Goal: Use online tool/utility: Utilize a website feature to perform a specific function

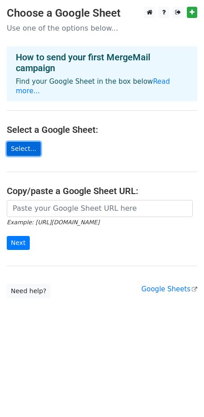
click at [25, 142] on link "Select..." at bounding box center [24, 149] width 34 height 14
click at [20, 142] on link "Select..." at bounding box center [24, 149] width 34 height 14
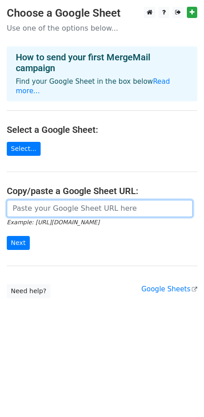
click at [71, 201] on input "url" at bounding box center [100, 208] width 186 height 17
paste input "https://docs.google.com/spreadsheets/d/10EEmqZ8zBBdjzJrDZoL67vfV4EdV1hrQ/edit?g…"
type input "https://docs.google.com/spreadsheets/d/10EEmqZ8zBBdjzJrDZoL67vfV4EdV1hrQ/edit?g…"
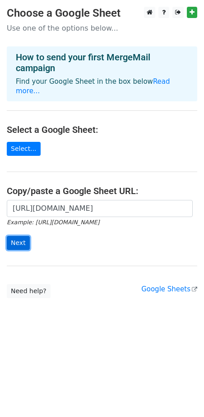
scroll to position [0, 0]
click at [22, 236] on input "Next" at bounding box center [18, 243] width 23 height 14
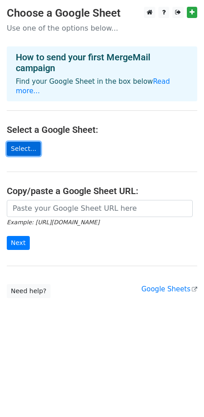
click at [23, 142] on link "Select..." at bounding box center [24, 149] width 34 height 14
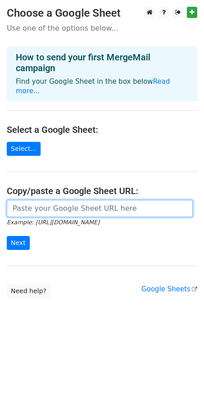
click at [38, 202] on input "url" at bounding box center [100, 208] width 186 height 17
paste input "https://docs.google.com/spreadsheets/d/10EEmqZ8zBBdjzJrDZoL67vfV4EdV1hrQ/edit?g…"
type input "https://docs.google.com/spreadsheets/d/10EEmqZ8zBBdjzJrDZoL67vfV4EdV1hrQ/edit?g…"
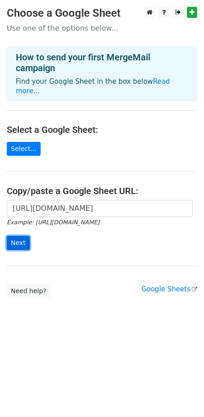
click at [17, 239] on input "Next" at bounding box center [18, 243] width 23 height 14
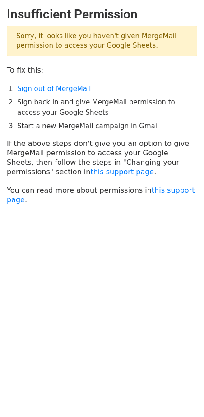
click at [63, 234] on body "Insufficient Permission Sorry, it looks like you haven't given MergeMail permis…" at bounding box center [102, 128] width 204 height 243
click at [41, 89] on link "Sign out of MergeMail" at bounding box center [53, 89] width 73 height 8
drag, startPoint x: 46, startPoint y: 276, endPoint x: 50, endPoint y: 275, distance: 4.7
click at [46, 276] on html "Insufficient Permission Sorry, it looks like you haven't given MergeMail permis…" at bounding box center [102, 208] width 204 height 417
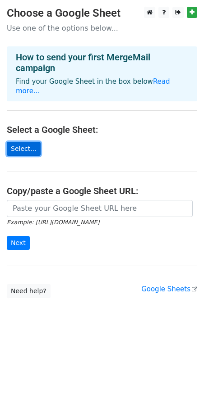
click at [22, 142] on link "Select..." at bounding box center [24, 149] width 34 height 14
click at [25, 142] on link "Select..." at bounding box center [24, 149] width 34 height 14
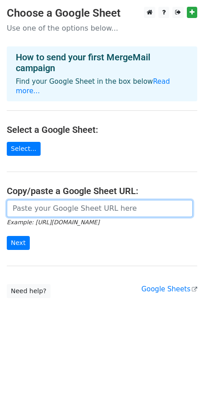
click at [48, 200] on input "url" at bounding box center [100, 208] width 186 height 17
type input "https://docs.google.com/spreadsheets/d/10EEmqZ8zBBdjzJrDZoL67vfV4EdV1hrQ/edit?g…"
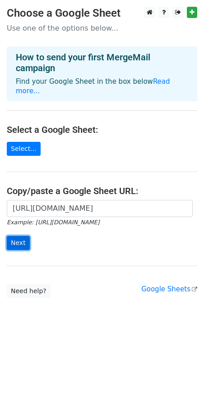
click at [20, 236] on input "Next" at bounding box center [18, 243] width 23 height 14
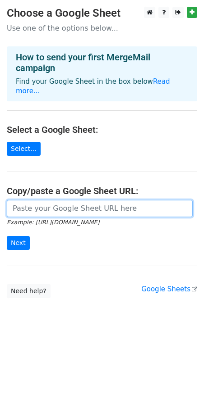
click at [40, 200] on input "url" at bounding box center [100, 208] width 186 height 17
paste input "[URL][DOMAIN_NAME]"
type input "[URL][DOMAIN_NAME]"
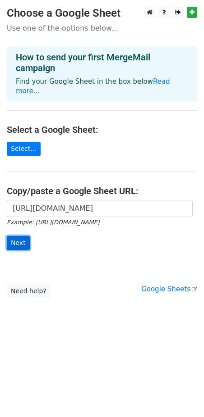
click at [19, 236] on input "Next" at bounding box center [18, 243] width 23 height 14
